Goal: Task Accomplishment & Management: Use online tool/utility

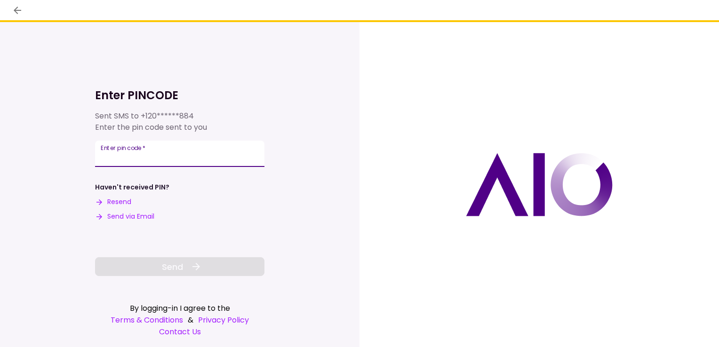
click at [124, 153] on input "Enter pin code   *" at bounding box center [179, 154] width 169 height 26
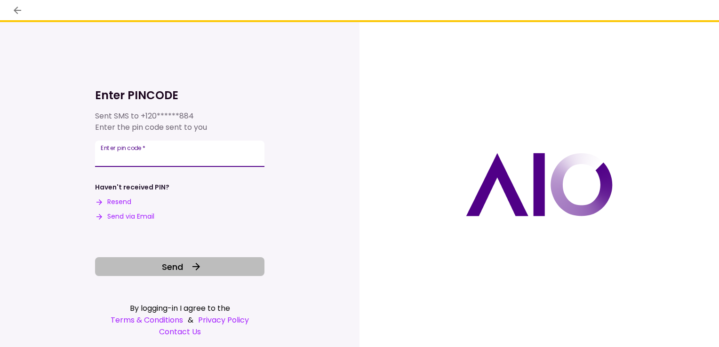
type input "******"
click at [141, 267] on button "Send" at bounding box center [179, 267] width 169 height 19
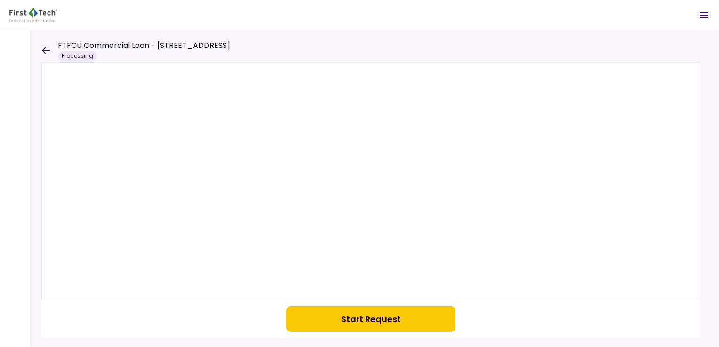
click at [704, 15] on icon "Open menu" at bounding box center [704, 15] width 8 height 6
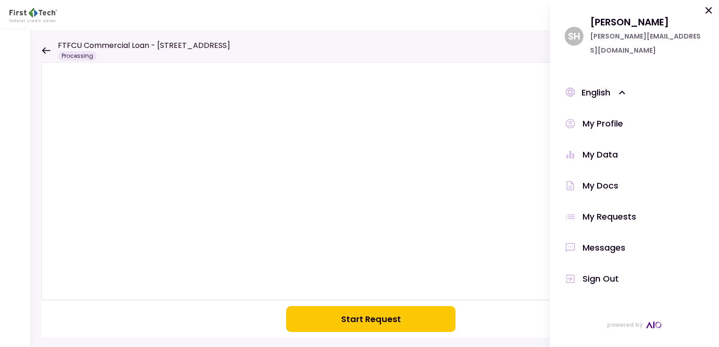
click at [596, 179] on div "My Docs" at bounding box center [601, 186] width 36 height 14
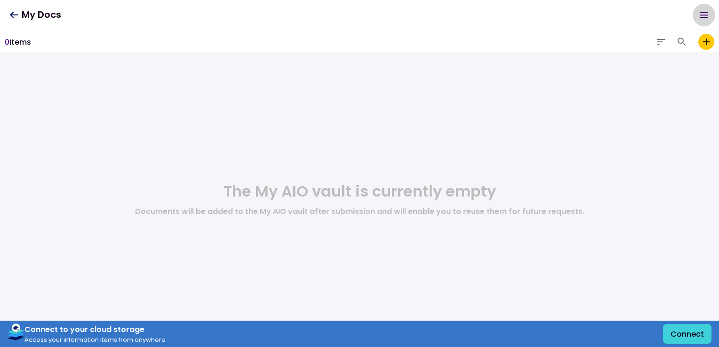
click at [703, 13] on icon "Open menu" at bounding box center [704, 14] width 11 height 11
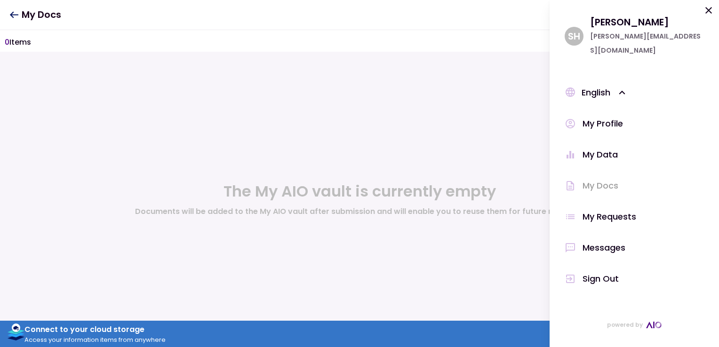
click at [584, 148] on div "My Data" at bounding box center [600, 155] width 35 height 14
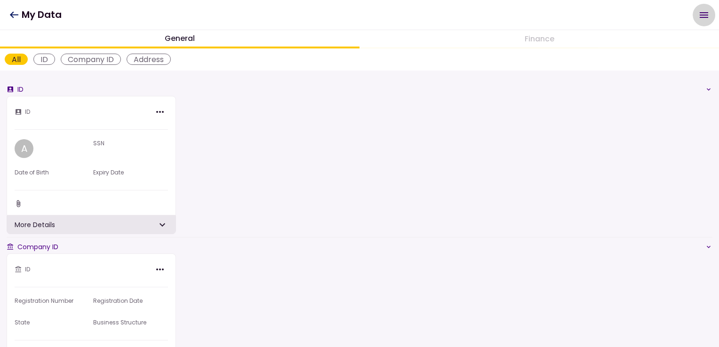
click at [701, 16] on icon "Open menu" at bounding box center [704, 14] width 11 height 11
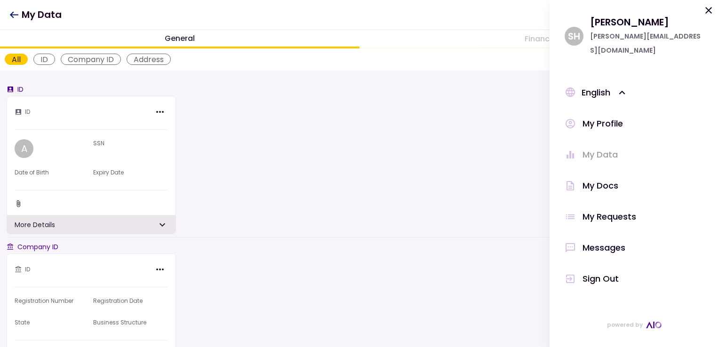
click at [605, 117] on div "My Profile" at bounding box center [603, 124] width 40 height 14
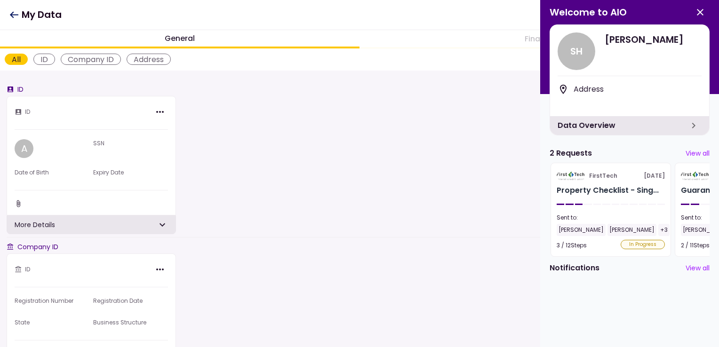
click at [625, 247] on section "FirstTech 4 Sep Property Checklist - Sing... Sent to: Charles Eldredge Scot Hal…" at bounding box center [611, 210] width 121 height 94
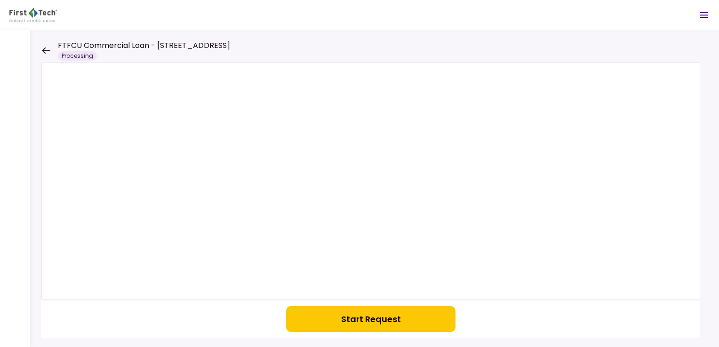
click at [49, 48] on icon at bounding box center [45, 50] width 9 height 7
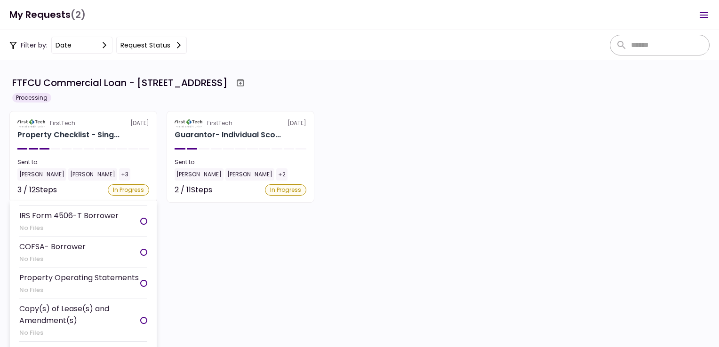
scroll to position [18, 0]
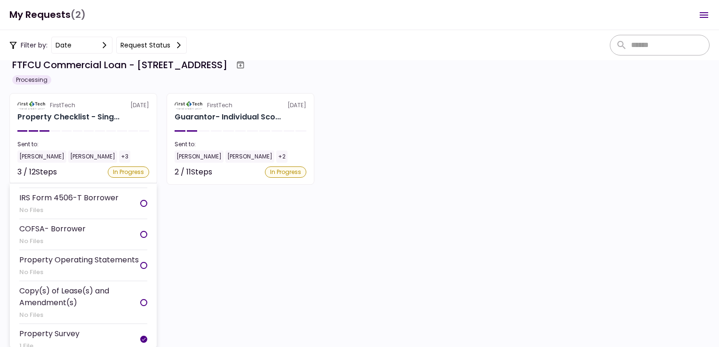
click at [50, 223] on div "COFSA- Borrower" at bounding box center [52, 229] width 66 height 12
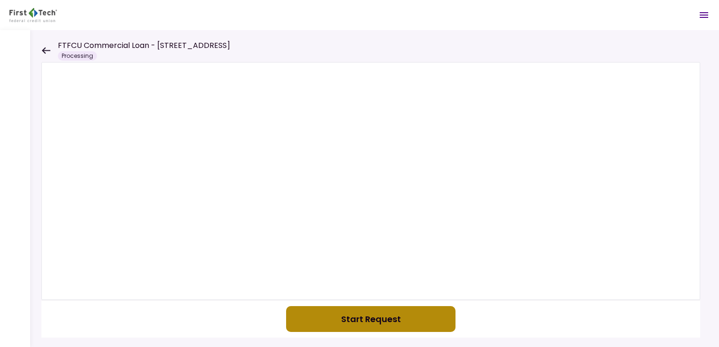
click at [360, 323] on button "Start Request" at bounding box center [370, 320] width 169 height 26
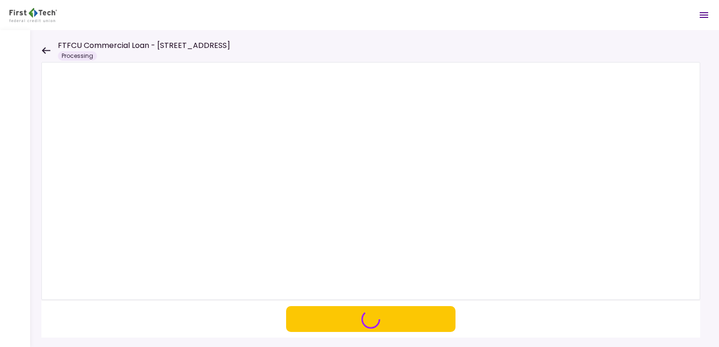
click at [45, 49] on icon at bounding box center [45, 50] width 9 height 7
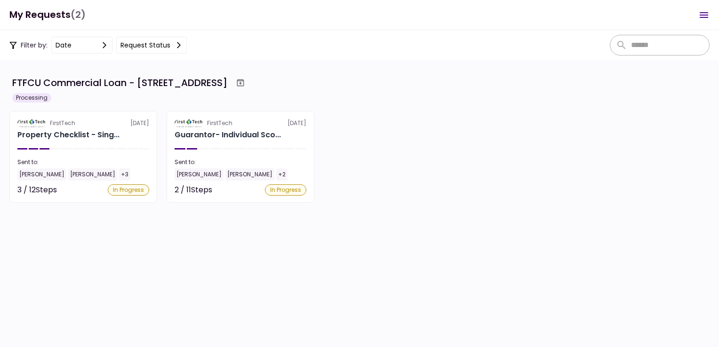
scroll to position [188, 0]
click at [211, 135] on div "Guarantor- Individual Sco..." at bounding box center [228, 134] width 106 height 11
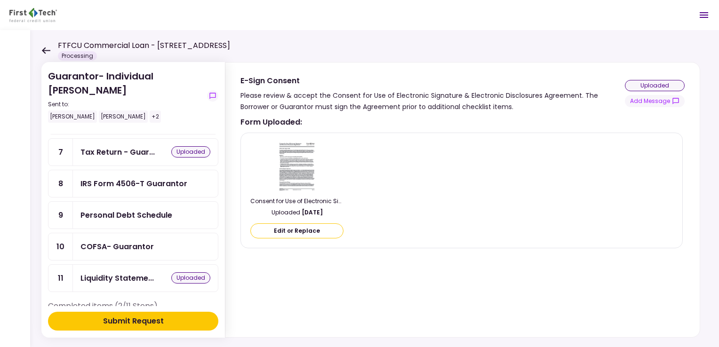
scroll to position [141, 0]
click at [102, 241] on div "COFSA- Guarantor" at bounding box center [117, 247] width 73 height 12
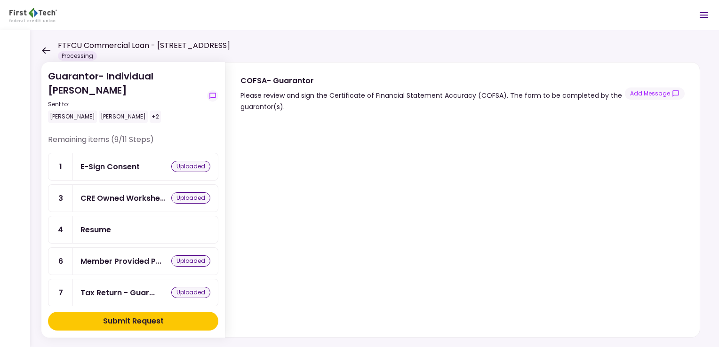
click at [703, 16] on icon "Open menu" at bounding box center [704, 14] width 11 height 11
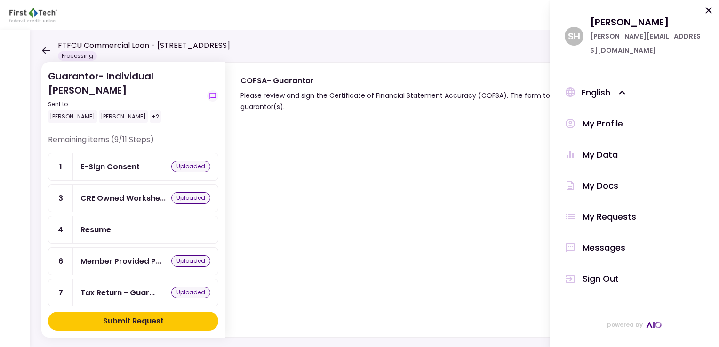
click at [393, 48] on div "Guarantor- Individual Scot Halladay Sent to: Scot Halladay Paddy Ryan +2 Remain…" at bounding box center [374, 188] width 689 height 317
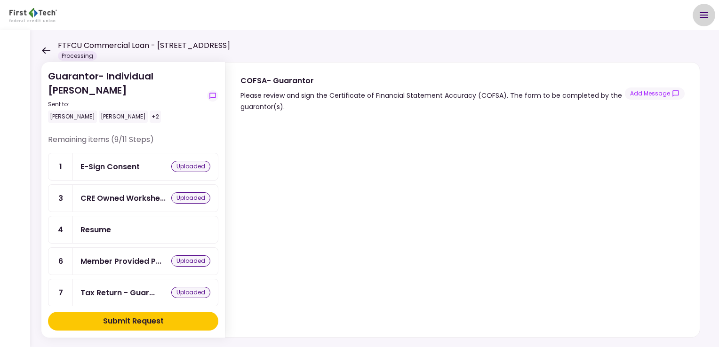
click at [701, 15] on icon "Open menu" at bounding box center [704, 14] width 11 height 11
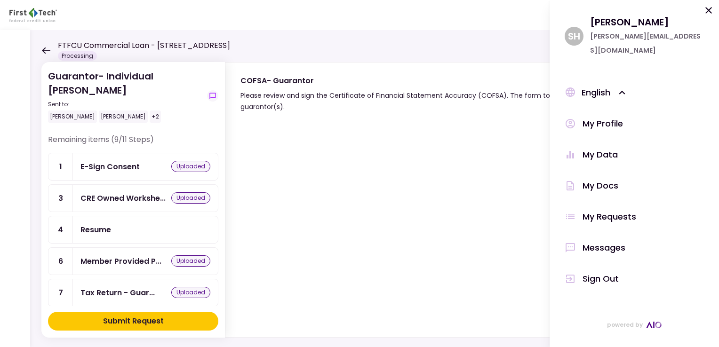
click at [590, 148] on div "My Data" at bounding box center [600, 155] width 35 height 14
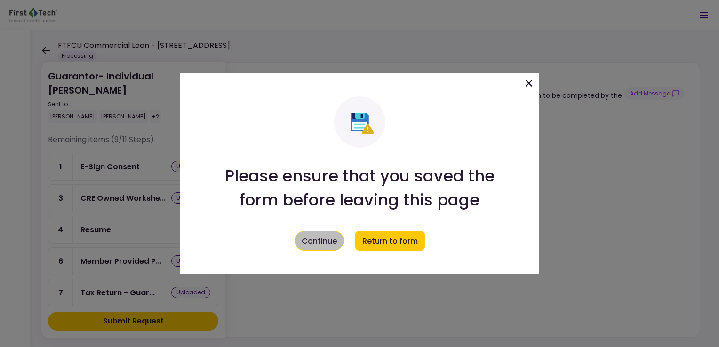
click at [308, 240] on button "Continue" at bounding box center [319, 241] width 49 height 20
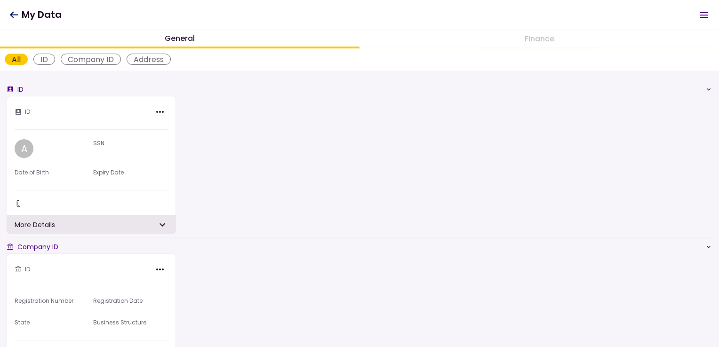
click at [703, 16] on icon "Open menu" at bounding box center [704, 14] width 11 height 11
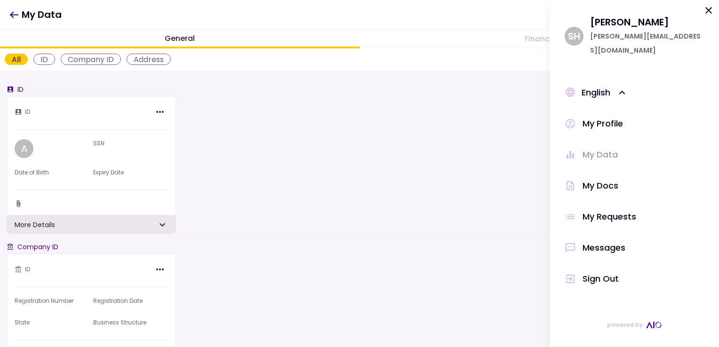
click at [591, 179] on div "My Docs" at bounding box center [601, 186] width 36 height 14
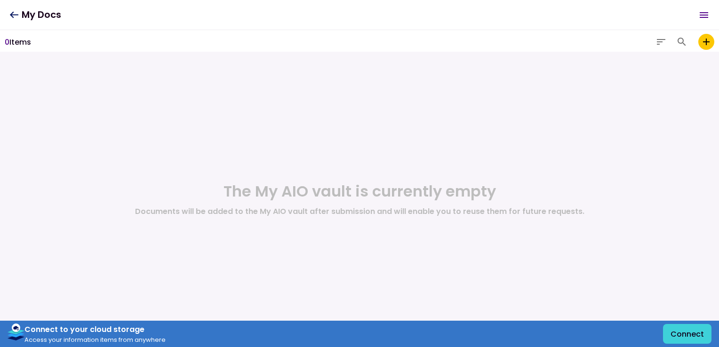
click at [701, 12] on icon "Open menu" at bounding box center [704, 15] width 8 height 6
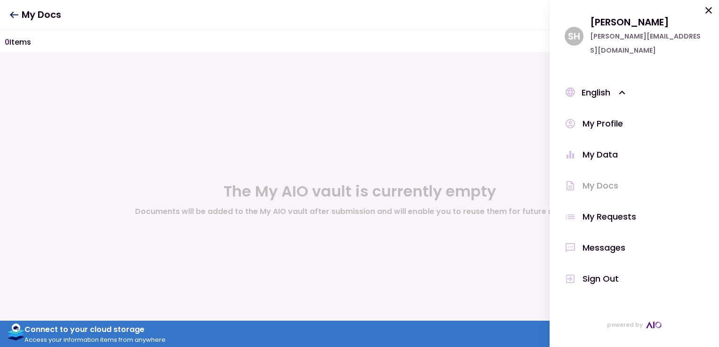
click at [603, 210] on div "My Requests" at bounding box center [610, 217] width 54 height 14
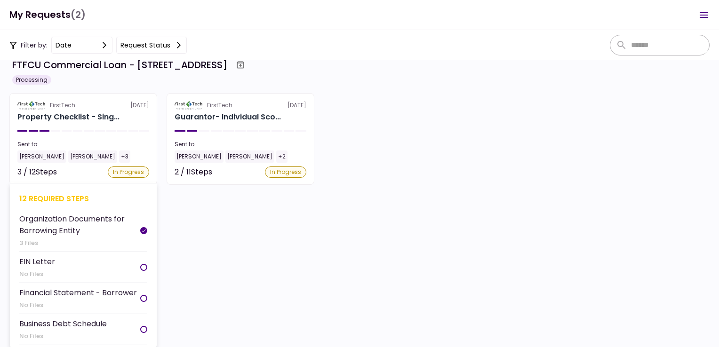
scroll to position [47, 0]
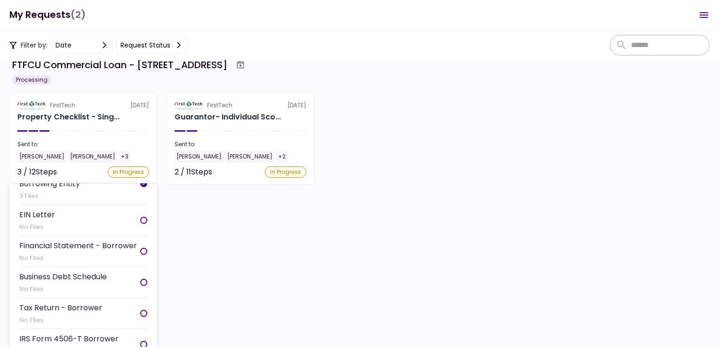
click at [64, 275] on div "Business Debt Schedule" at bounding box center [63, 277] width 88 height 12
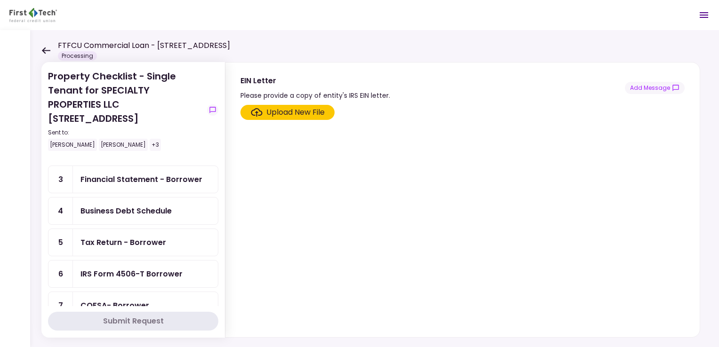
scroll to position [94, 0]
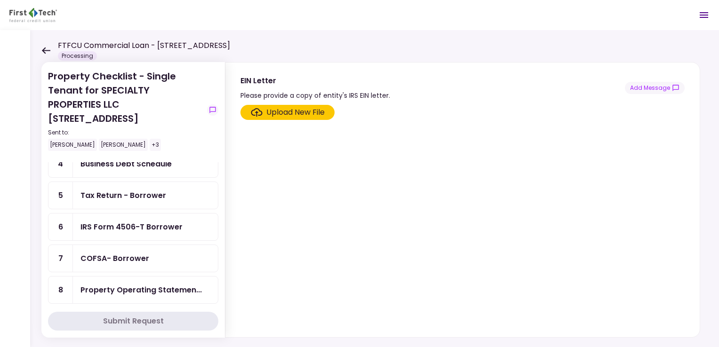
click at [114, 253] on div "COFSA- Borrower" at bounding box center [115, 259] width 69 height 12
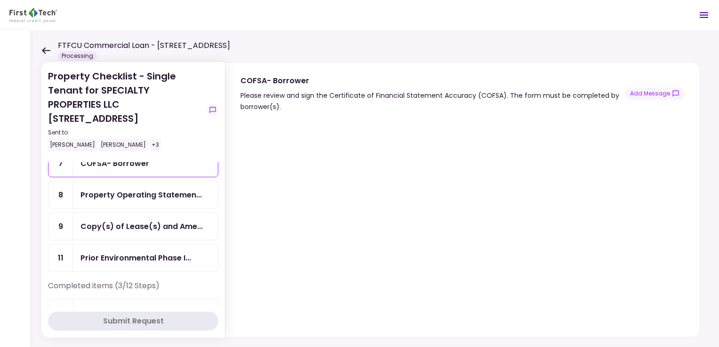
scroll to position [188, 0]
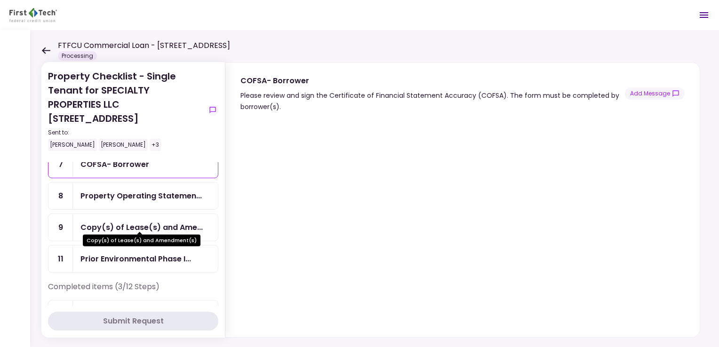
click at [126, 222] on div "Copy(s) of Lease(s) and Ame..." at bounding box center [142, 228] width 122 height 12
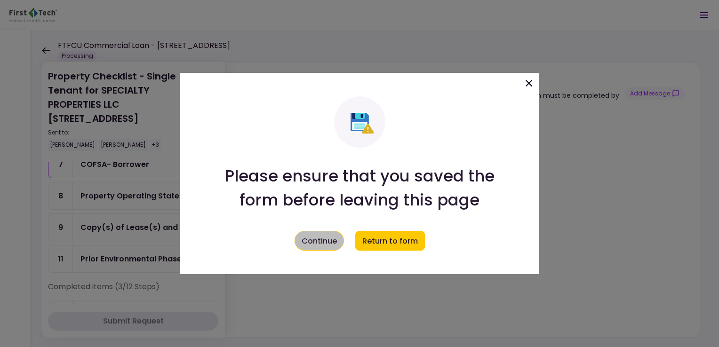
click at [312, 240] on button "Continue" at bounding box center [319, 241] width 49 height 20
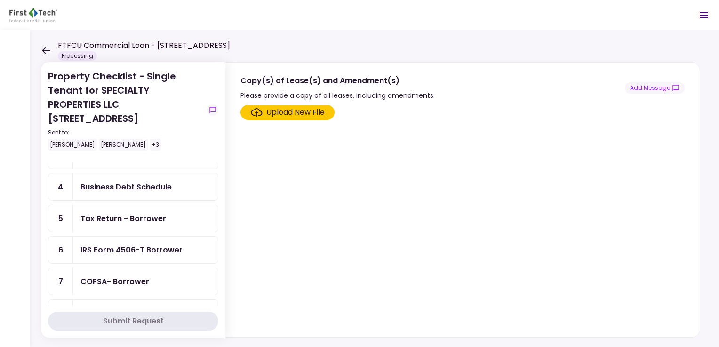
scroll to position [141, 0]
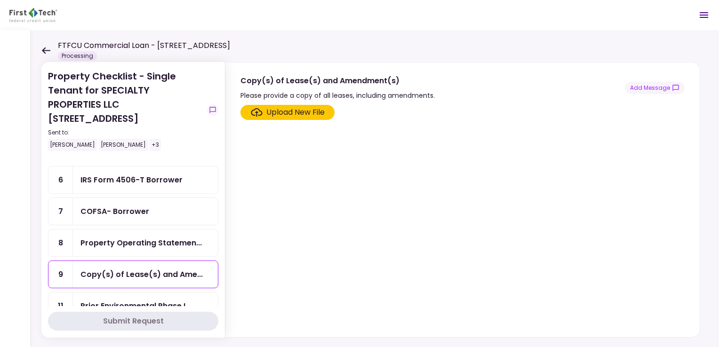
click at [137, 177] on div "IRS Form 4506-T Borrower" at bounding box center [132, 180] width 102 height 12
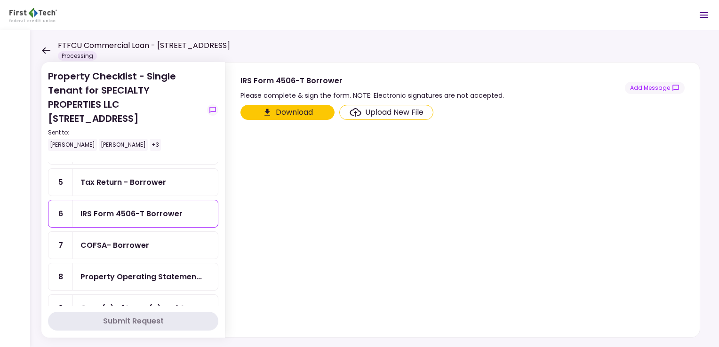
scroll to position [85, 0]
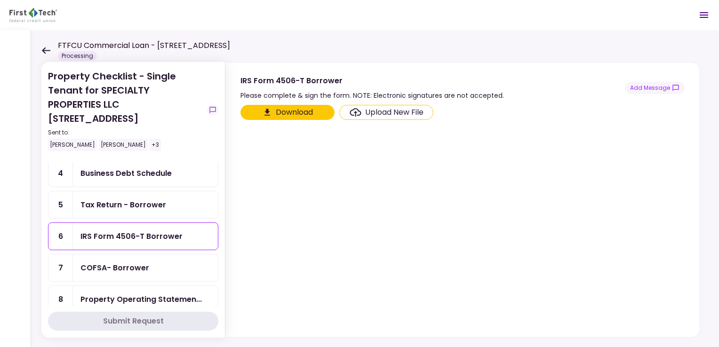
click at [112, 262] on div "COFSA- Borrower" at bounding box center [115, 268] width 69 height 12
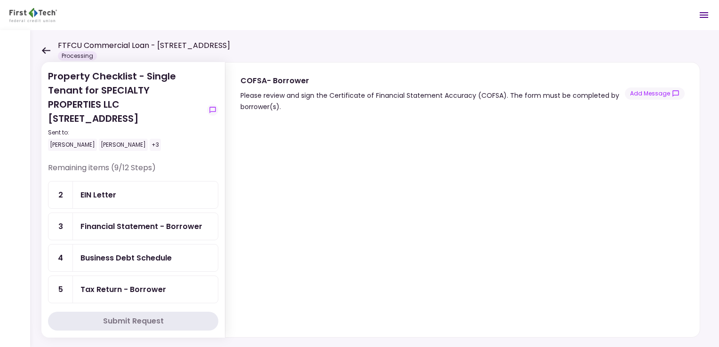
click at [45, 47] on icon at bounding box center [45, 50] width 9 height 7
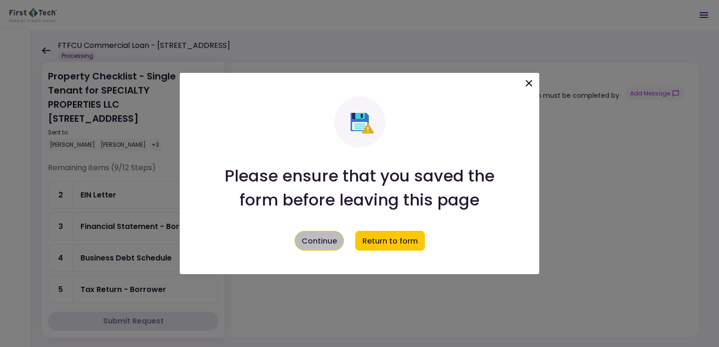
click at [303, 242] on button "Continue" at bounding box center [319, 241] width 49 height 20
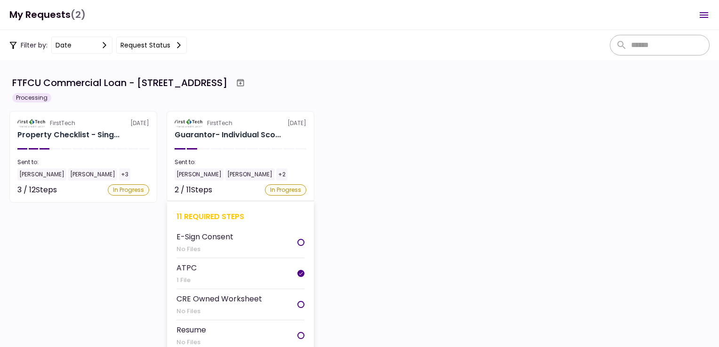
click at [190, 266] on div "ATPC" at bounding box center [187, 268] width 20 height 12
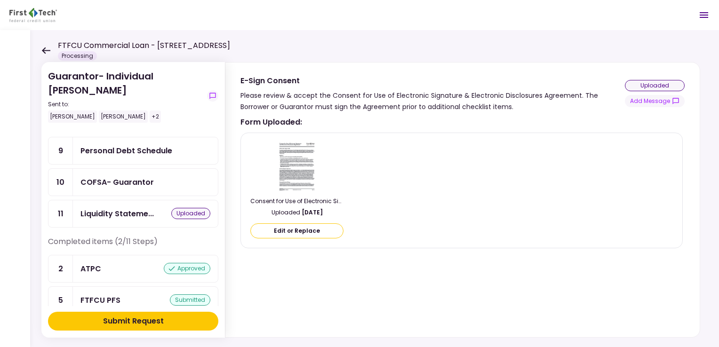
scroll to position [214, 0]
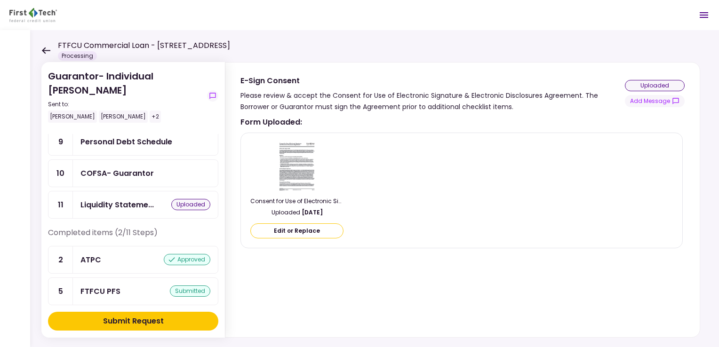
click at [104, 286] on div "FTFCU PFS" at bounding box center [101, 292] width 40 height 12
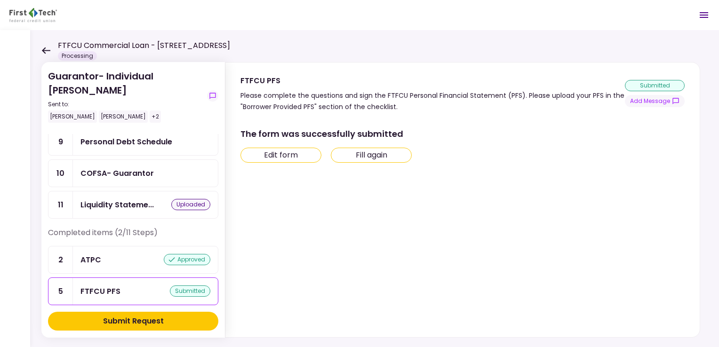
click at [282, 156] on button "Edit form" at bounding box center [281, 155] width 81 height 15
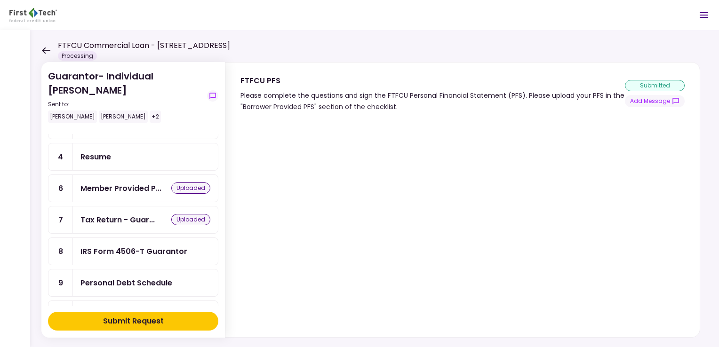
scroll to position [26, 0]
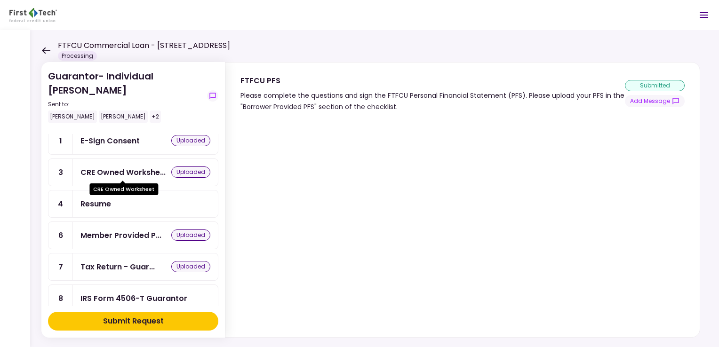
click at [107, 168] on div "CRE Owned Workshe..." at bounding box center [123, 173] width 85 height 12
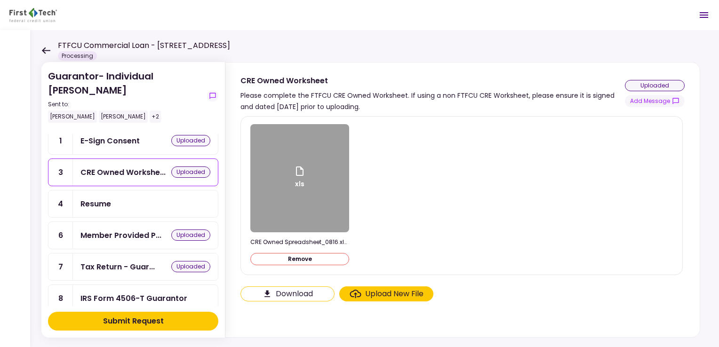
click at [290, 186] on div "xls" at bounding box center [299, 178] width 99 height 108
